Goal: Task Accomplishment & Management: Complete application form

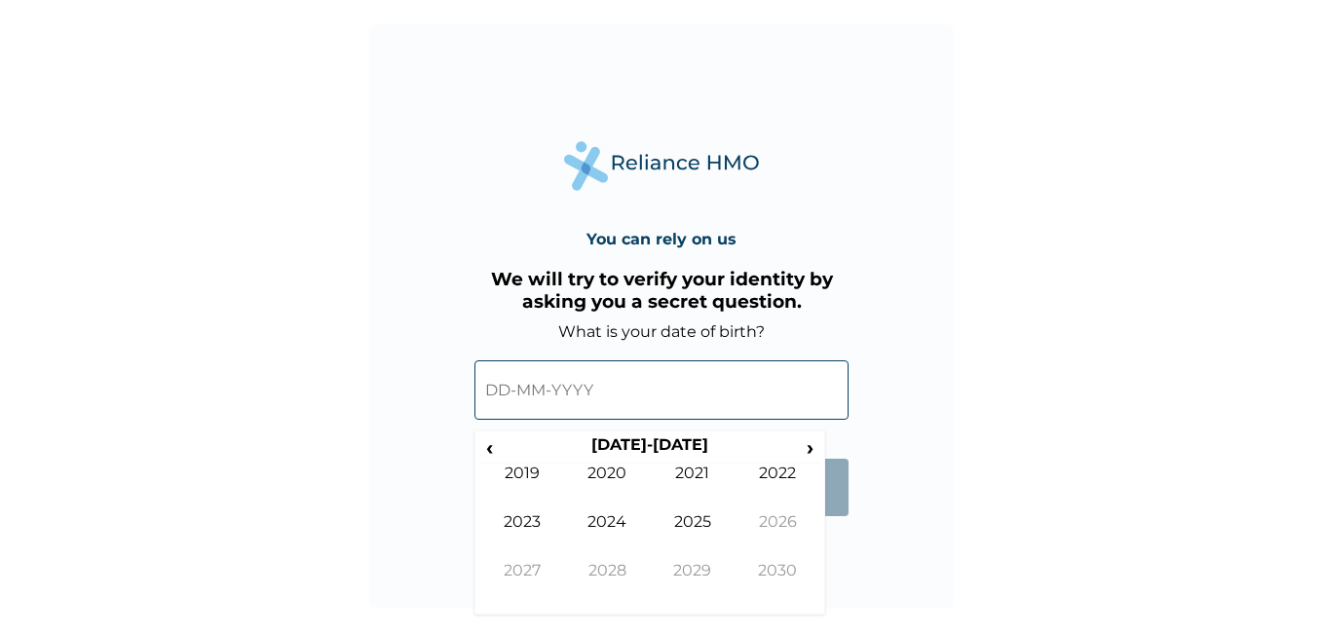
click at [589, 387] on input "text" at bounding box center [662, 390] width 374 height 59
click at [491, 452] on span "‹" at bounding box center [489, 448] width 20 height 24
click at [490, 452] on span "‹" at bounding box center [489, 448] width 20 height 24
click at [616, 483] on td "1990" at bounding box center [608, 488] width 86 height 49
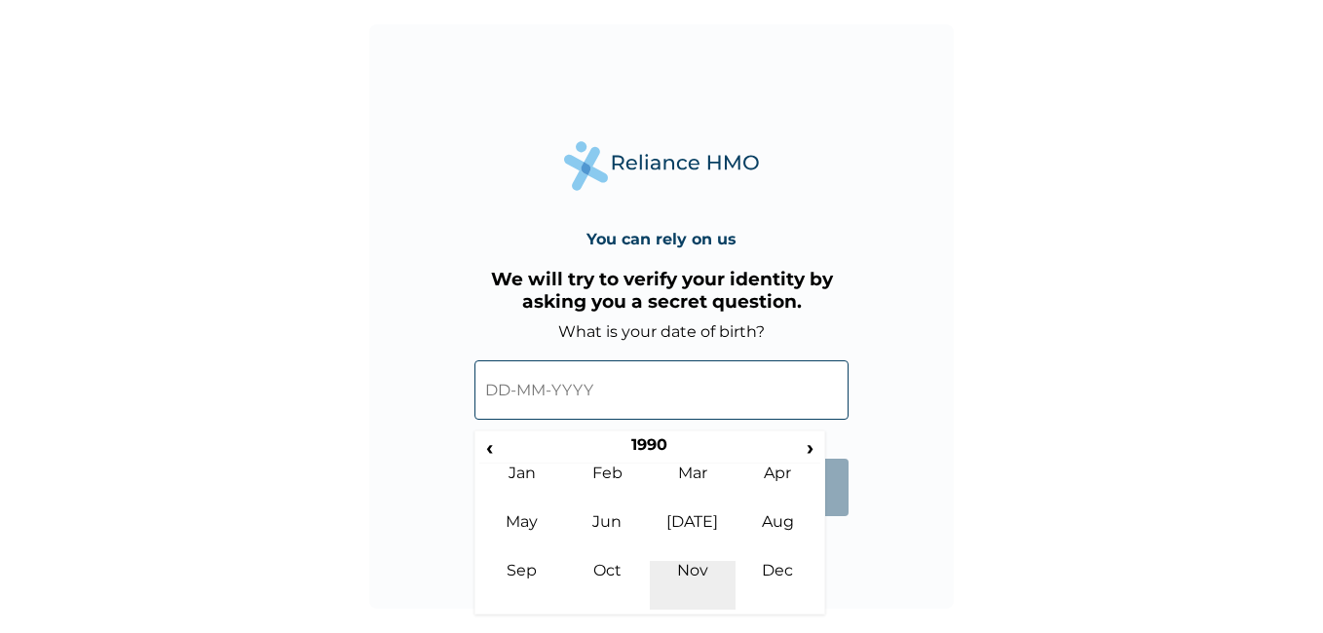
click at [697, 564] on td "Nov" at bounding box center [693, 585] width 86 height 49
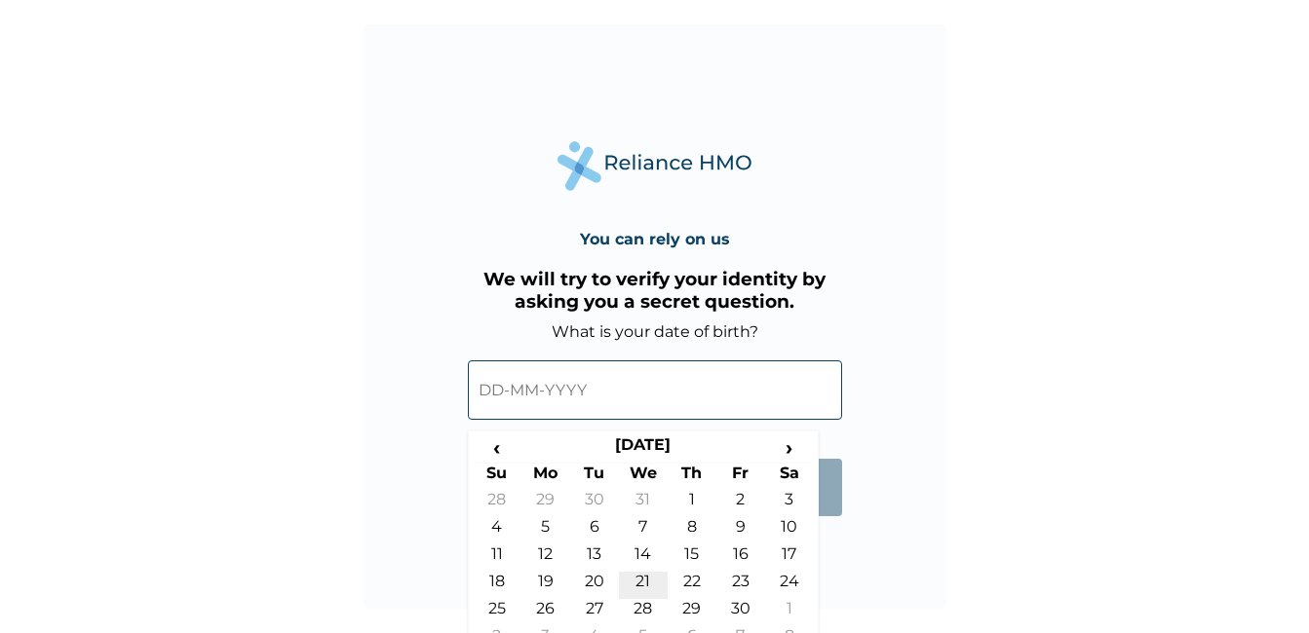
click at [648, 580] on td "21" at bounding box center [643, 585] width 49 height 27
type input "[DATE]"
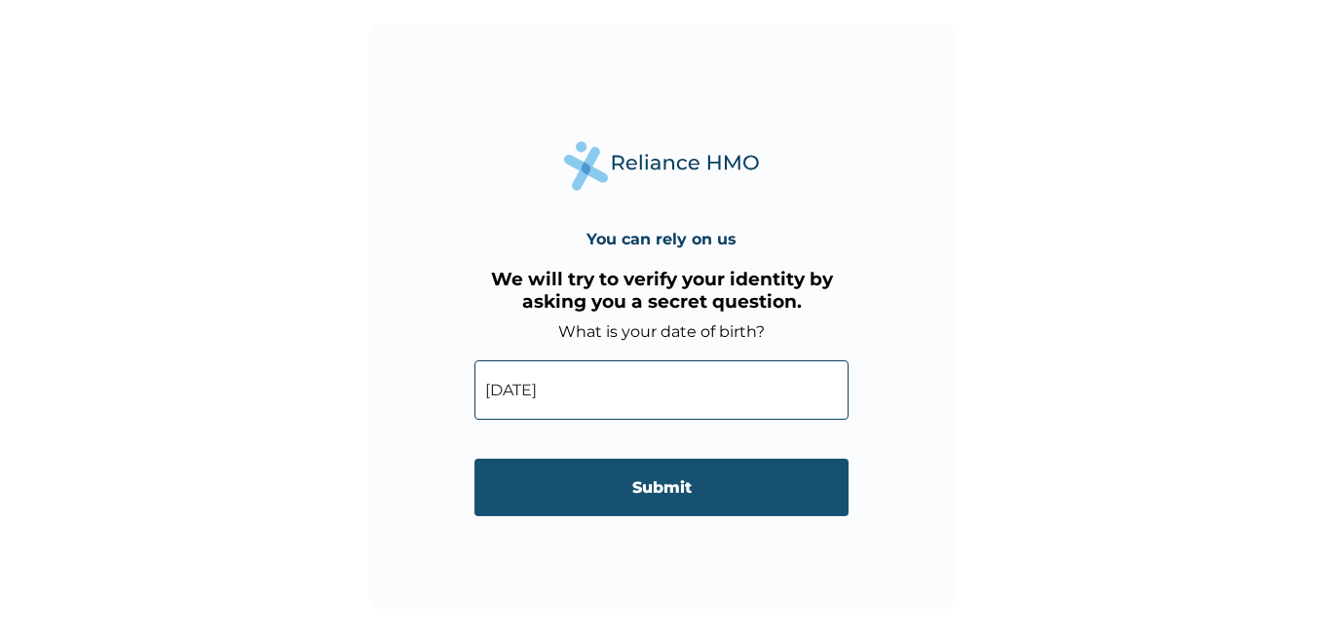
click at [681, 495] on input "Submit" at bounding box center [662, 488] width 374 height 58
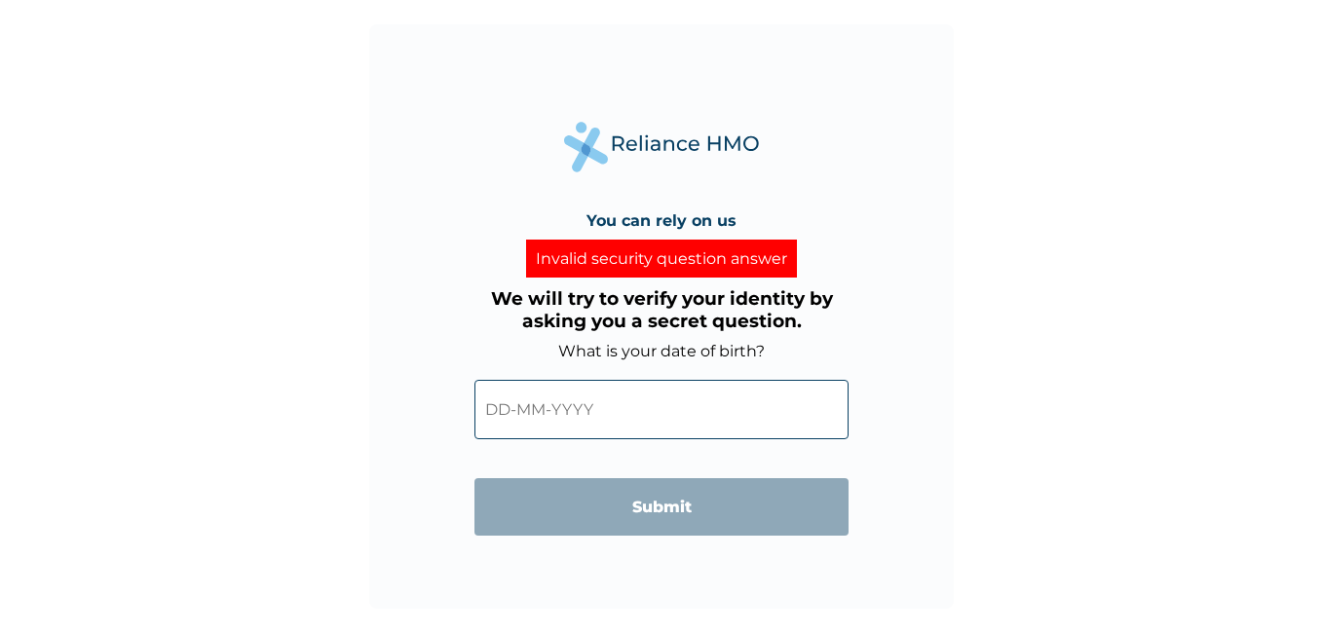
click at [621, 410] on input "text" at bounding box center [662, 409] width 374 height 59
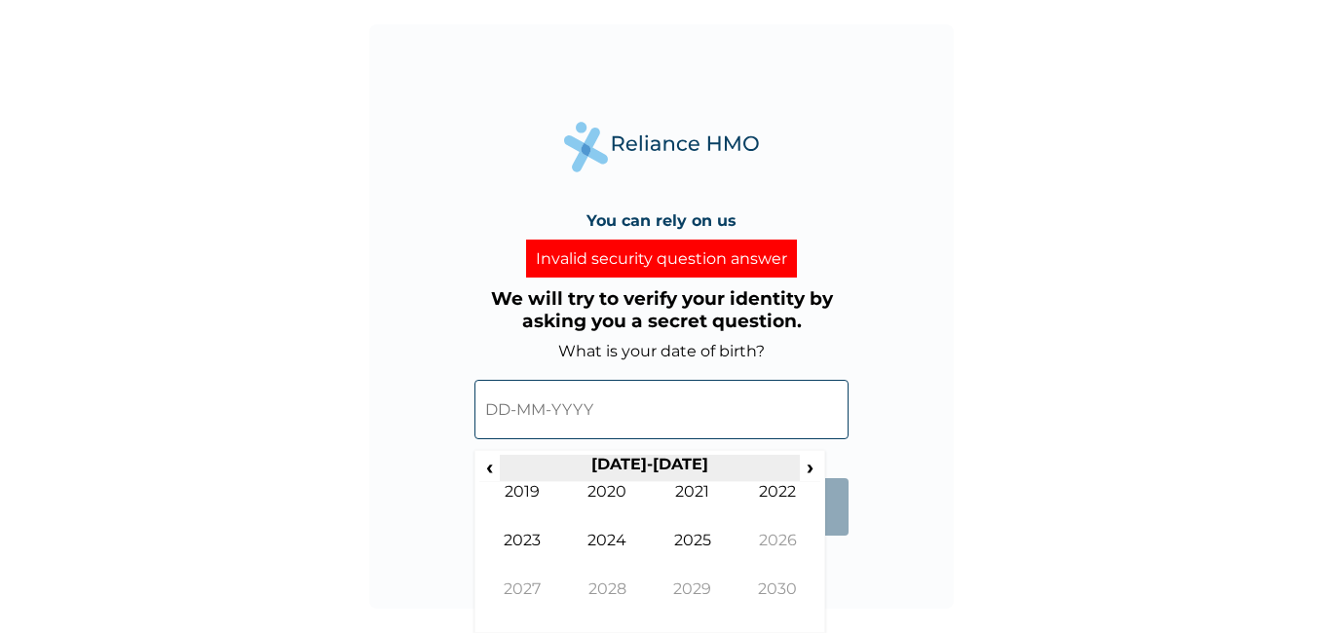
click at [500, 473] on th "[DATE]-[DATE]" at bounding box center [649, 468] width 299 height 27
click at [496, 469] on span "‹" at bounding box center [489, 467] width 20 height 24
click at [495, 470] on span "‹" at bounding box center [489, 467] width 20 height 24
click at [496, 474] on span "‹" at bounding box center [489, 467] width 20 height 24
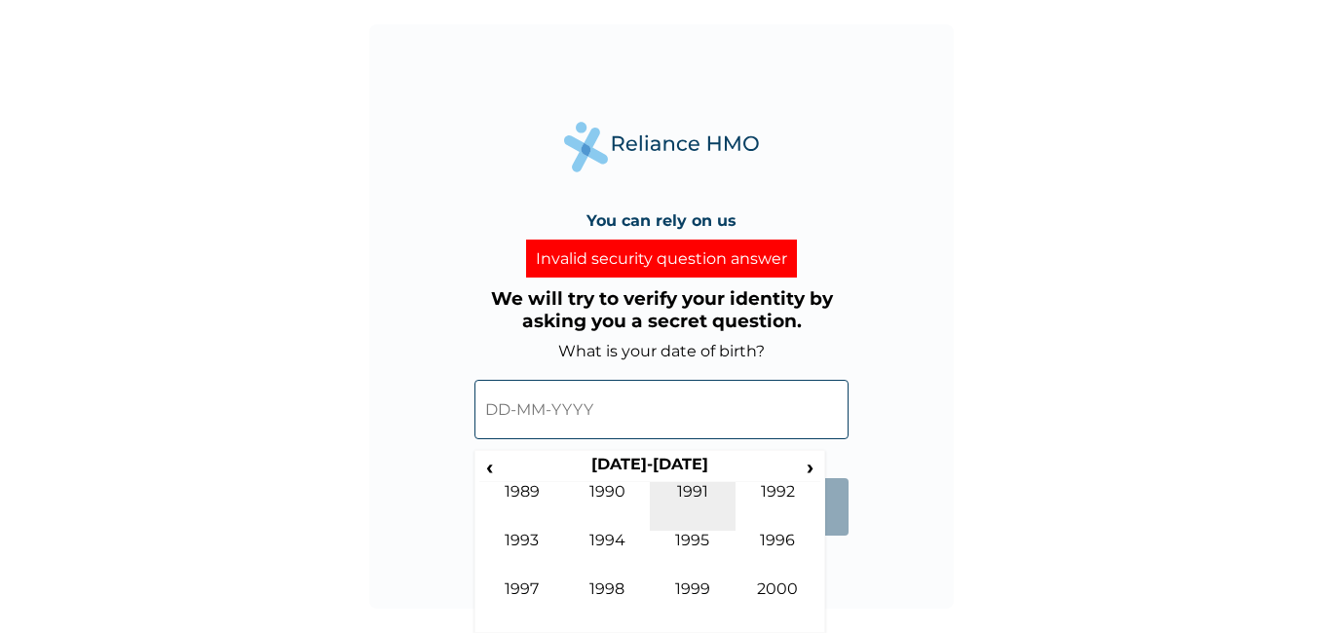
click at [677, 493] on td "1991" at bounding box center [693, 506] width 86 height 49
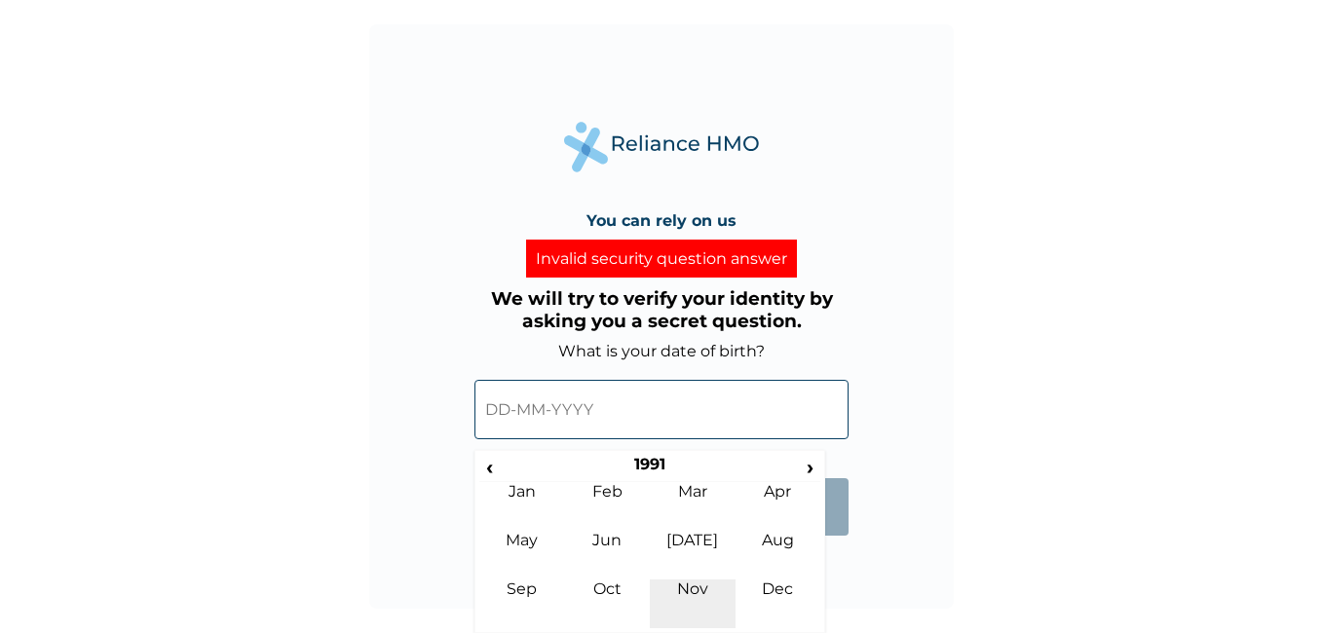
click at [693, 593] on td "Nov" at bounding box center [693, 604] width 86 height 49
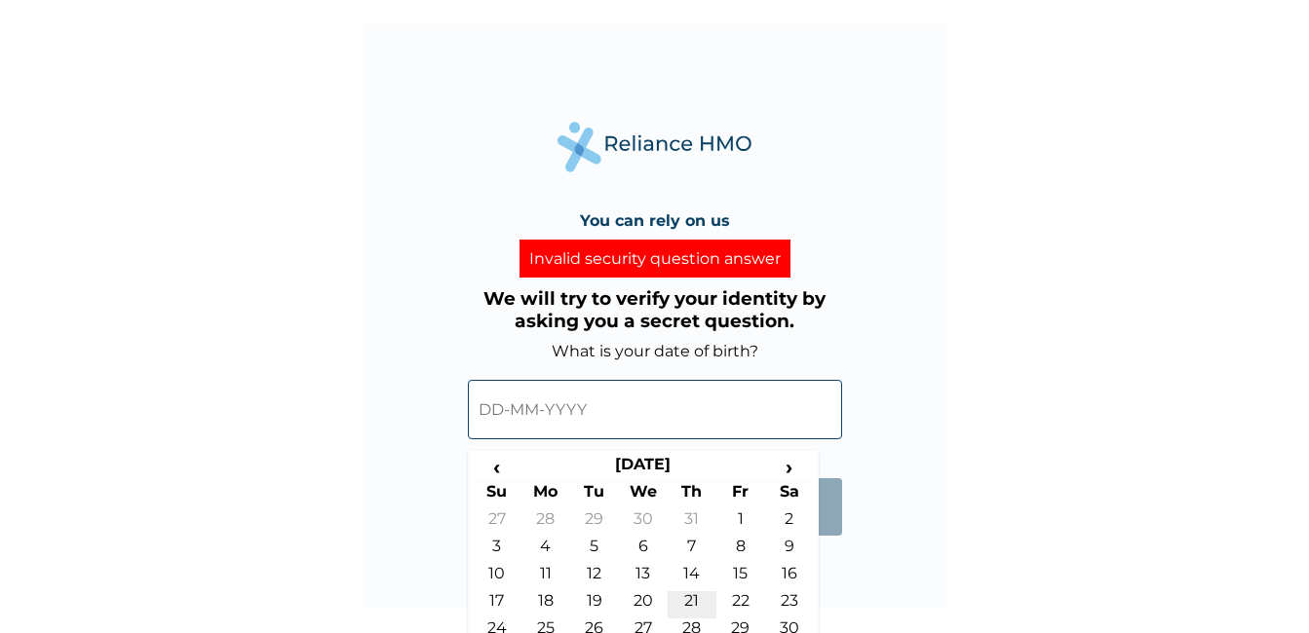
click at [690, 597] on td "21" at bounding box center [692, 605] width 49 height 27
type input "21-11-1991"
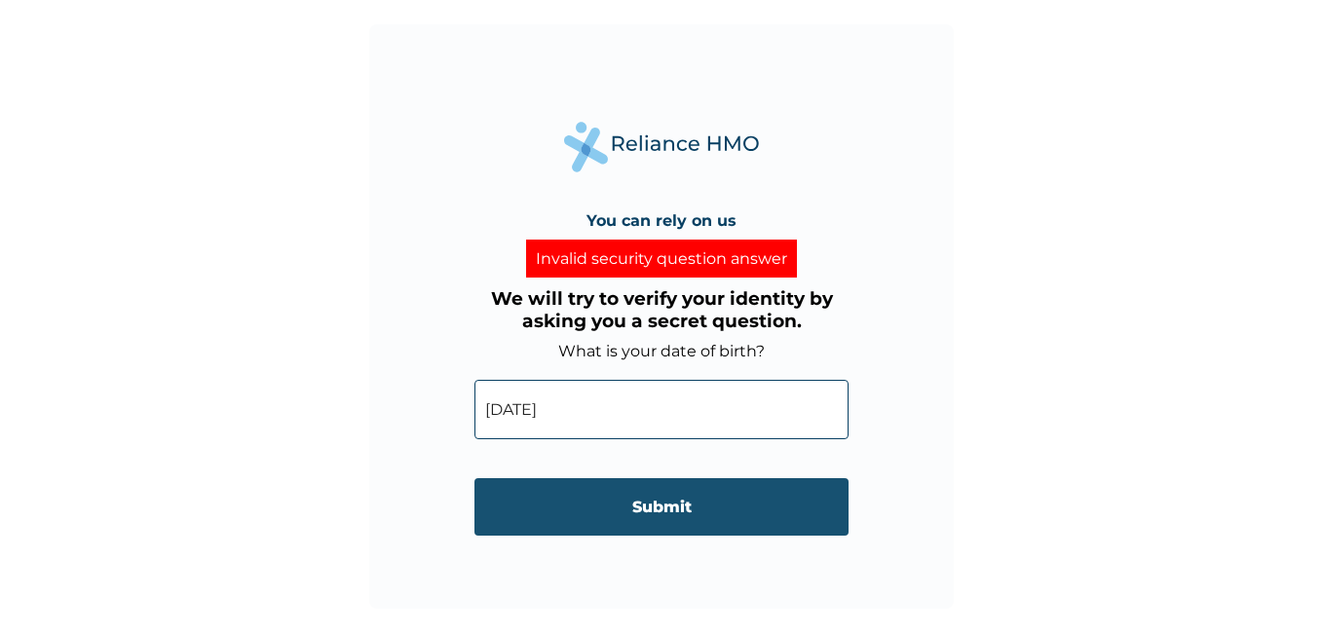
click at [692, 517] on input "Submit" at bounding box center [662, 508] width 374 height 58
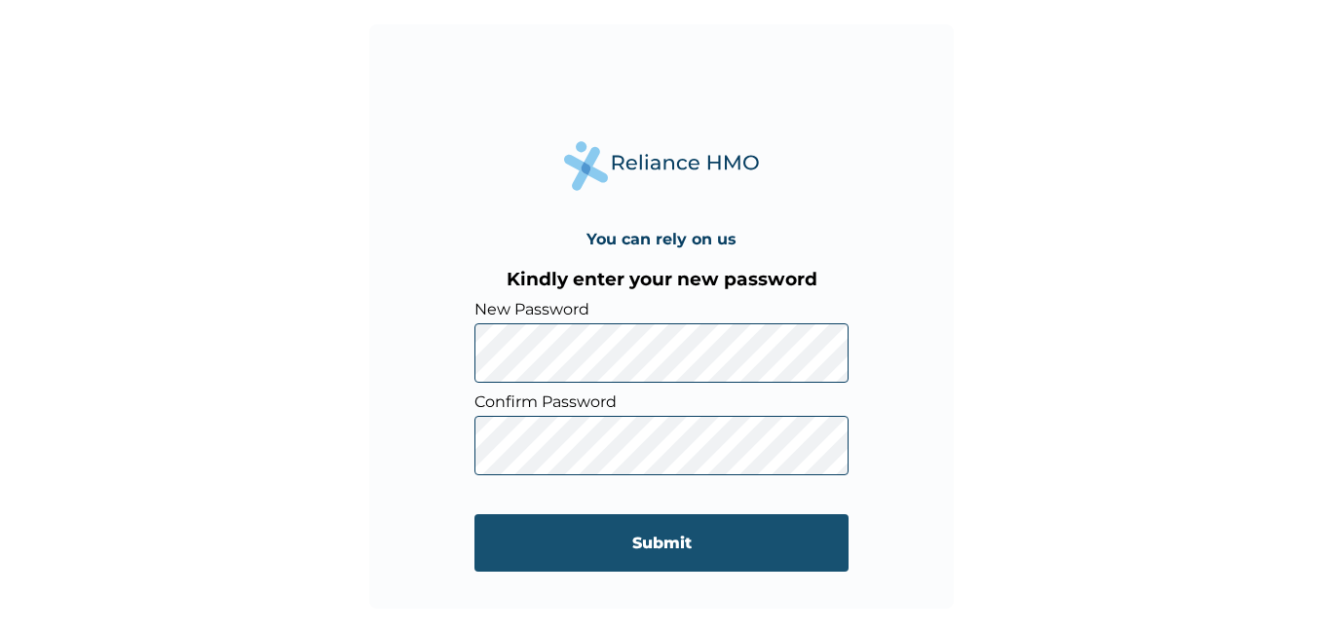
click at [663, 541] on input "Submit" at bounding box center [662, 544] width 374 height 58
